Goal: Task Accomplishment & Management: Complete application form

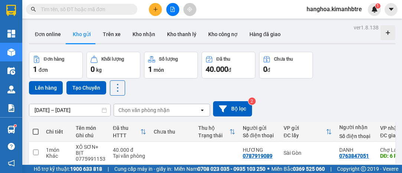
scroll to position [33, 0]
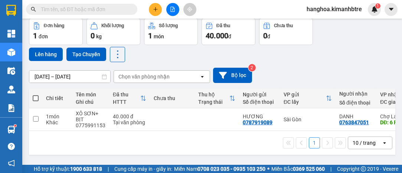
click at [360, 142] on div "10 / trang" at bounding box center [364, 142] width 23 height 7
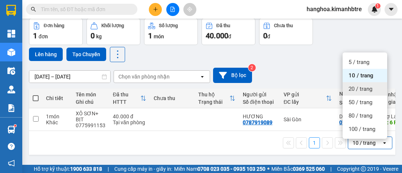
click at [359, 85] on span "20 / trang" at bounding box center [361, 88] width 24 height 7
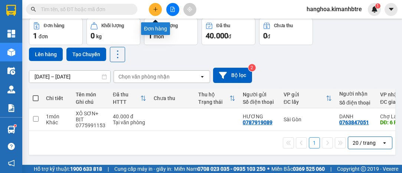
click at [157, 7] on icon "plus" at bounding box center [155, 9] width 5 height 5
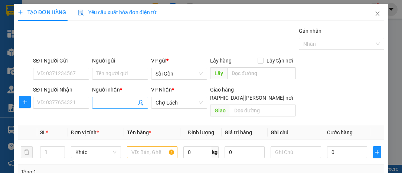
click at [107, 102] on input "Người nhận *" at bounding box center [117, 102] width 40 height 8
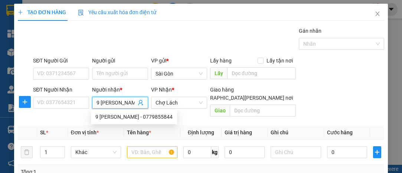
type input "9 [PERSON_NAME]"
click at [113, 115] on div "9 [PERSON_NAME] - 0779855844" at bounding box center [133, 117] width 77 height 8
type input "0779855844"
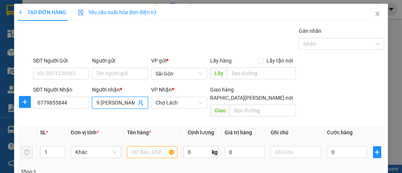
type input "9 [PERSON_NAME]"
click at [136, 146] on input "text" at bounding box center [152, 152] width 50 height 12
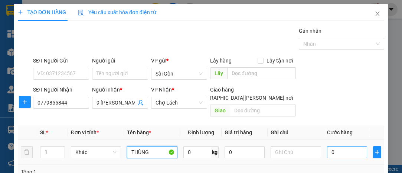
type input "THÙNG"
click at [341, 146] on input "0" at bounding box center [347, 152] width 40 height 12
type input "009"
type input "9"
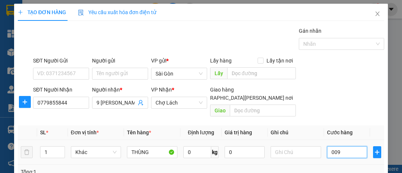
type input "0.090"
type input "90"
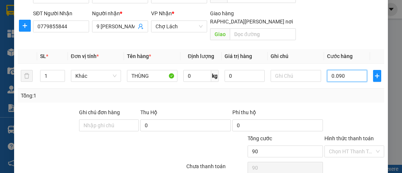
scroll to position [101, 0]
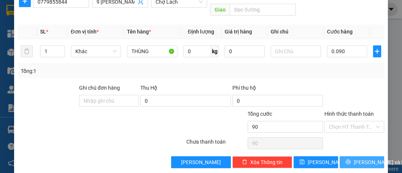
type input "90.000"
click at [360, 158] on span "[PERSON_NAME] và In" at bounding box center [380, 162] width 52 height 8
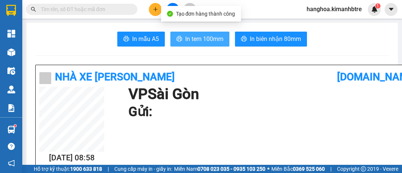
click at [201, 40] on span "In tem 100mm" at bounding box center [204, 38] width 38 height 9
